Goal: Information Seeking & Learning: Learn about a topic

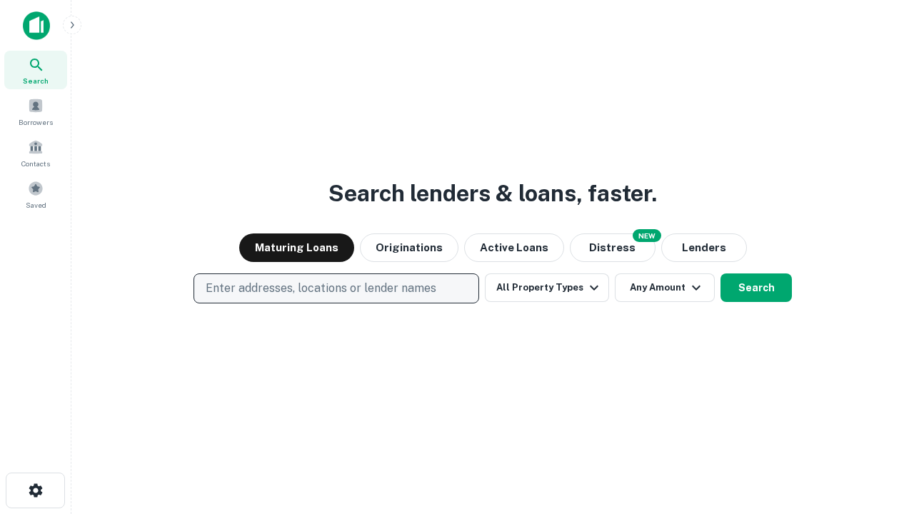
click at [336, 288] on p "Enter addresses, locations or lender names" at bounding box center [321, 288] width 231 height 17
type input "**********"
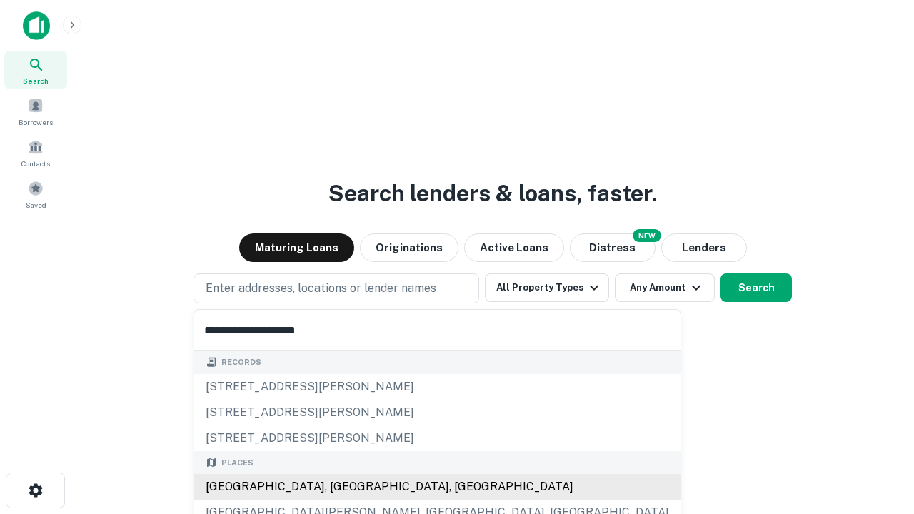
click at [341, 487] on div "[GEOGRAPHIC_DATA], [GEOGRAPHIC_DATA], [GEOGRAPHIC_DATA]" at bounding box center [437, 487] width 486 height 26
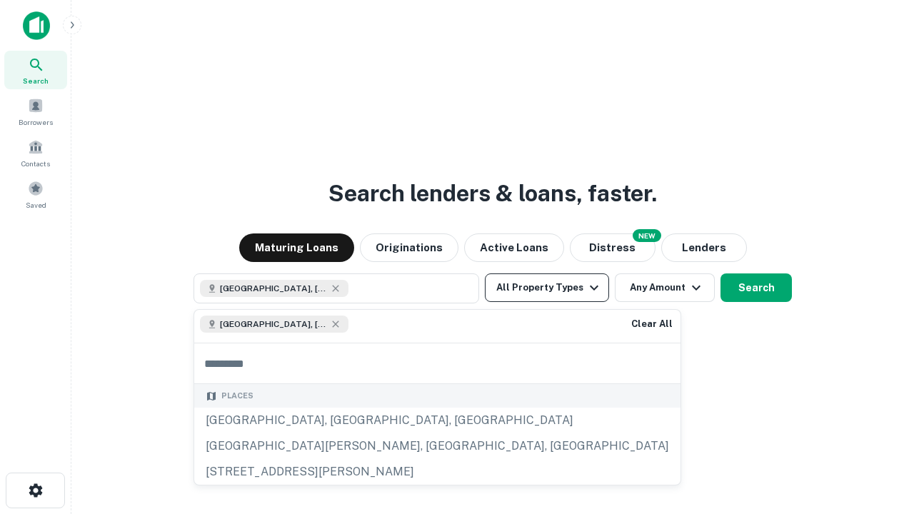
click at [547, 288] on button "All Property Types" at bounding box center [547, 287] width 124 height 29
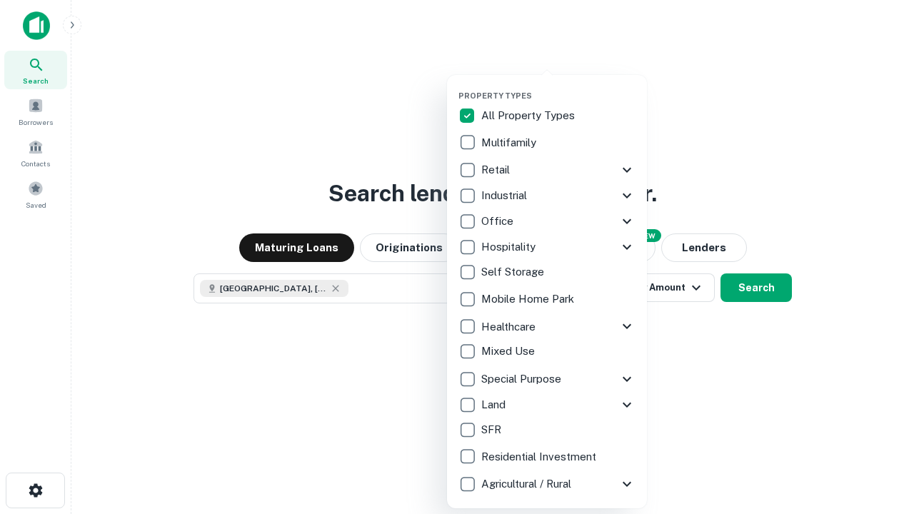
click at [558, 86] on button "button" at bounding box center [558, 86] width 200 height 1
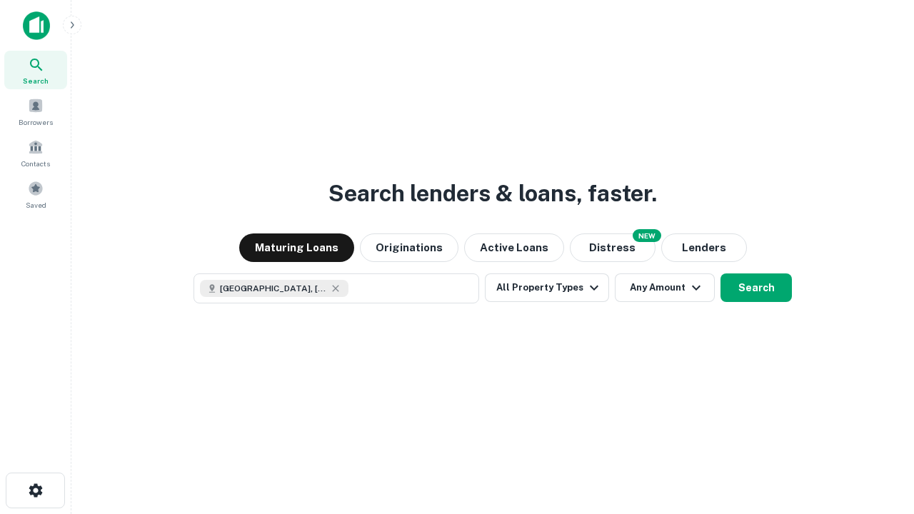
scroll to position [23, 0]
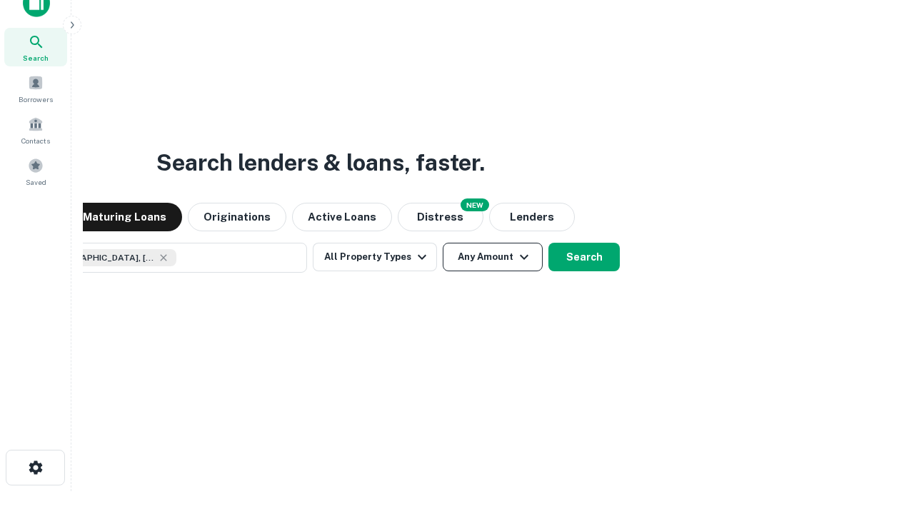
click at [443, 243] on button "Any Amount" at bounding box center [493, 257] width 100 height 29
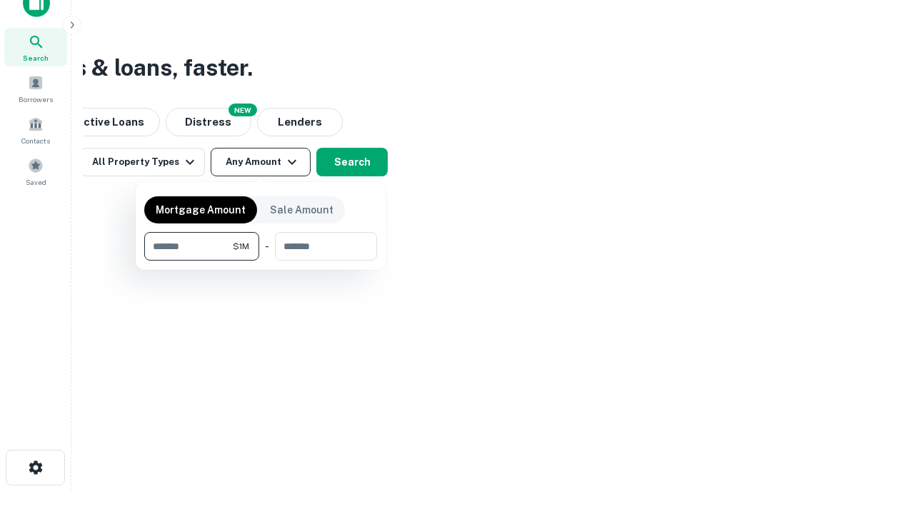
type input "*******"
click at [261, 261] on button "button" at bounding box center [260, 261] width 233 height 1
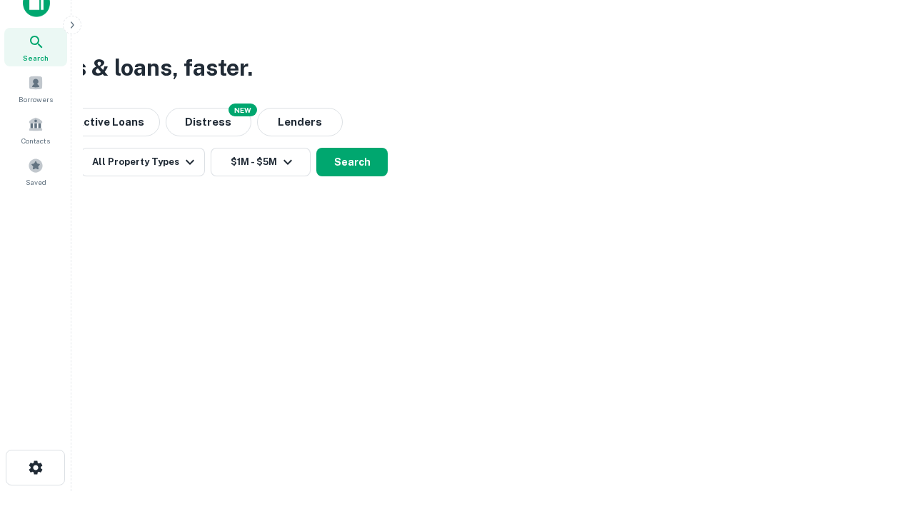
scroll to position [23, 0]
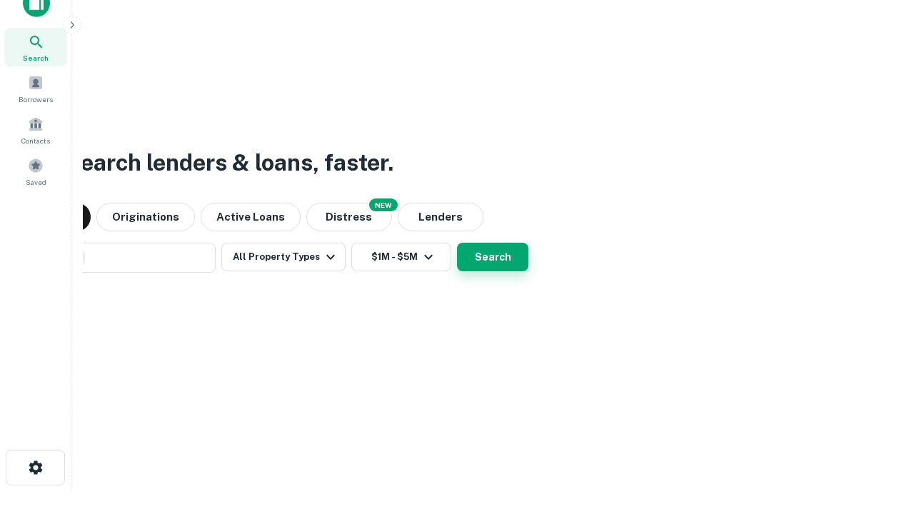
click at [457, 243] on button "Search" at bounding box center [492, 257] width 71 height 29
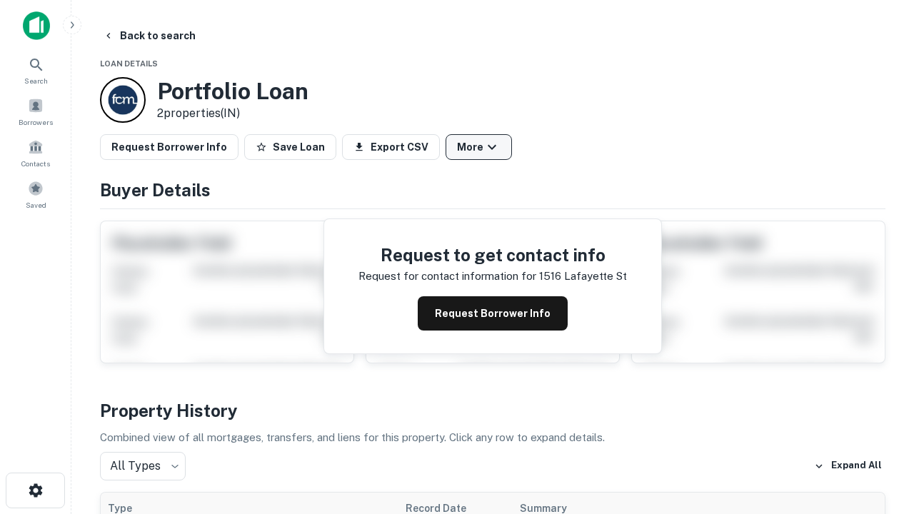
click at [478, 147] on button "More" at bounding box center [479, 147] width 66 height 26
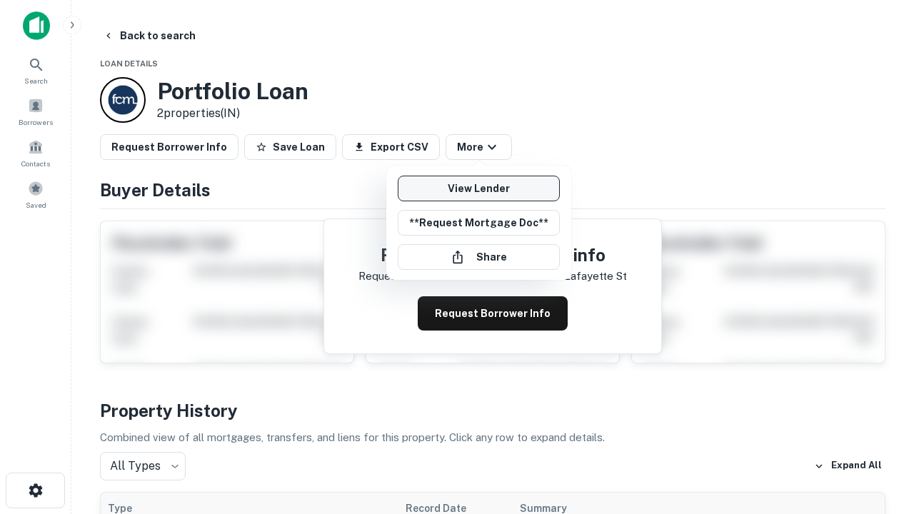
click at [478, 188] on link "View Lender" at bounding box center [479, 189] width 162 height 26
